Goal: Transaction & Acquisition: Purchase product/service

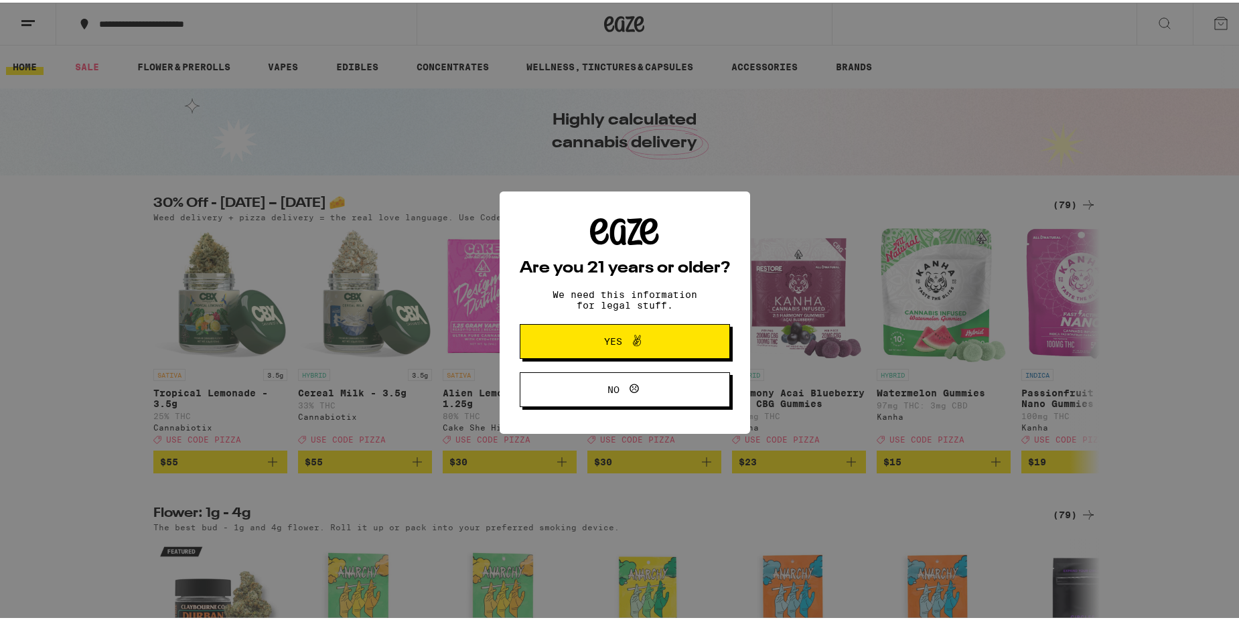
click at [610, 344] on span "Yes" at bounding box center [613, 338] width 18 height 9
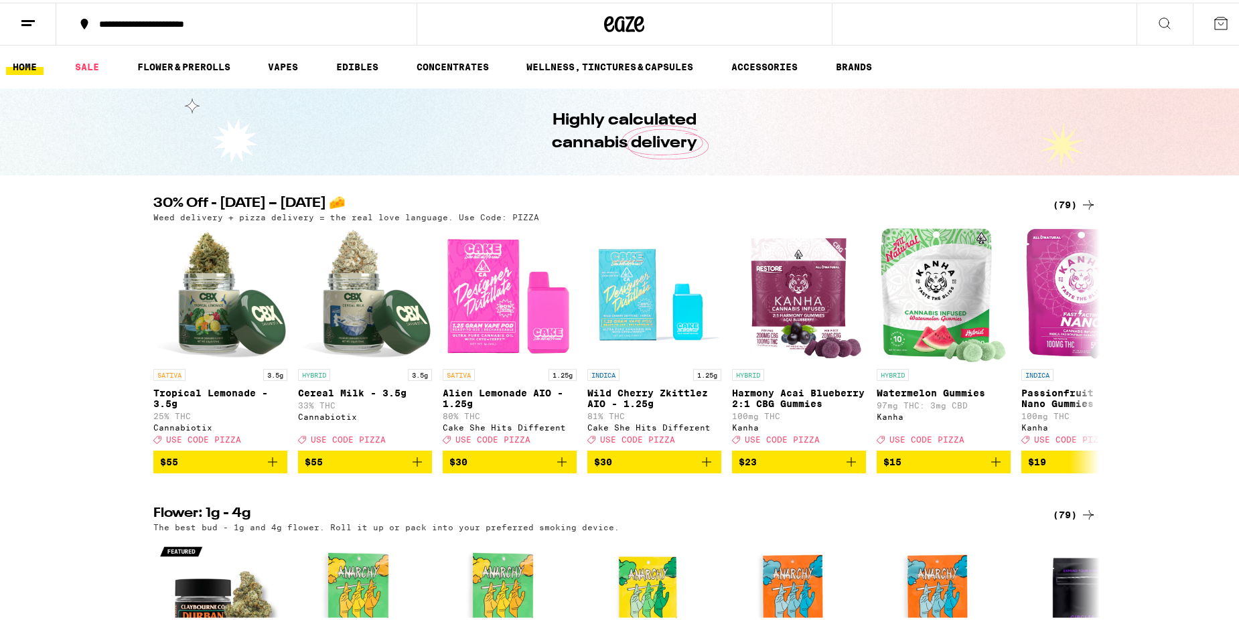
click at [123, 26] on div "**********" at bounding box center [242, 21] width 301 height 9
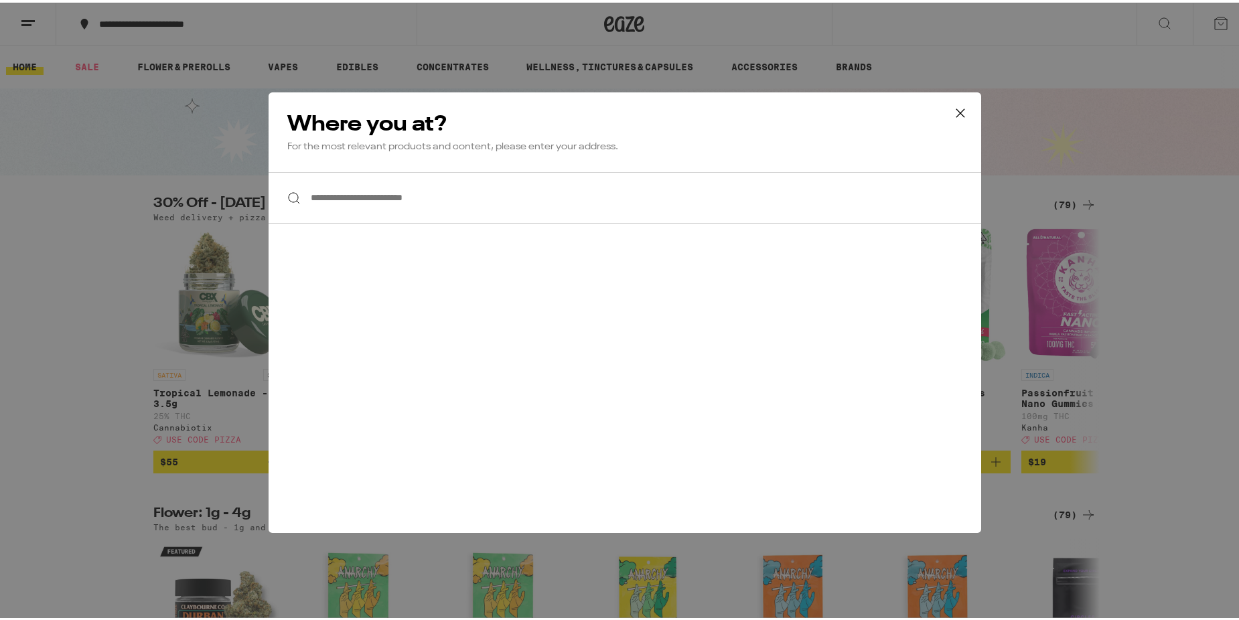
click at [385, 201] on input "**********" at bounding box center [625, 195] width 713 height 52
